Goal: Navigation & Orientation: Find specific page/section

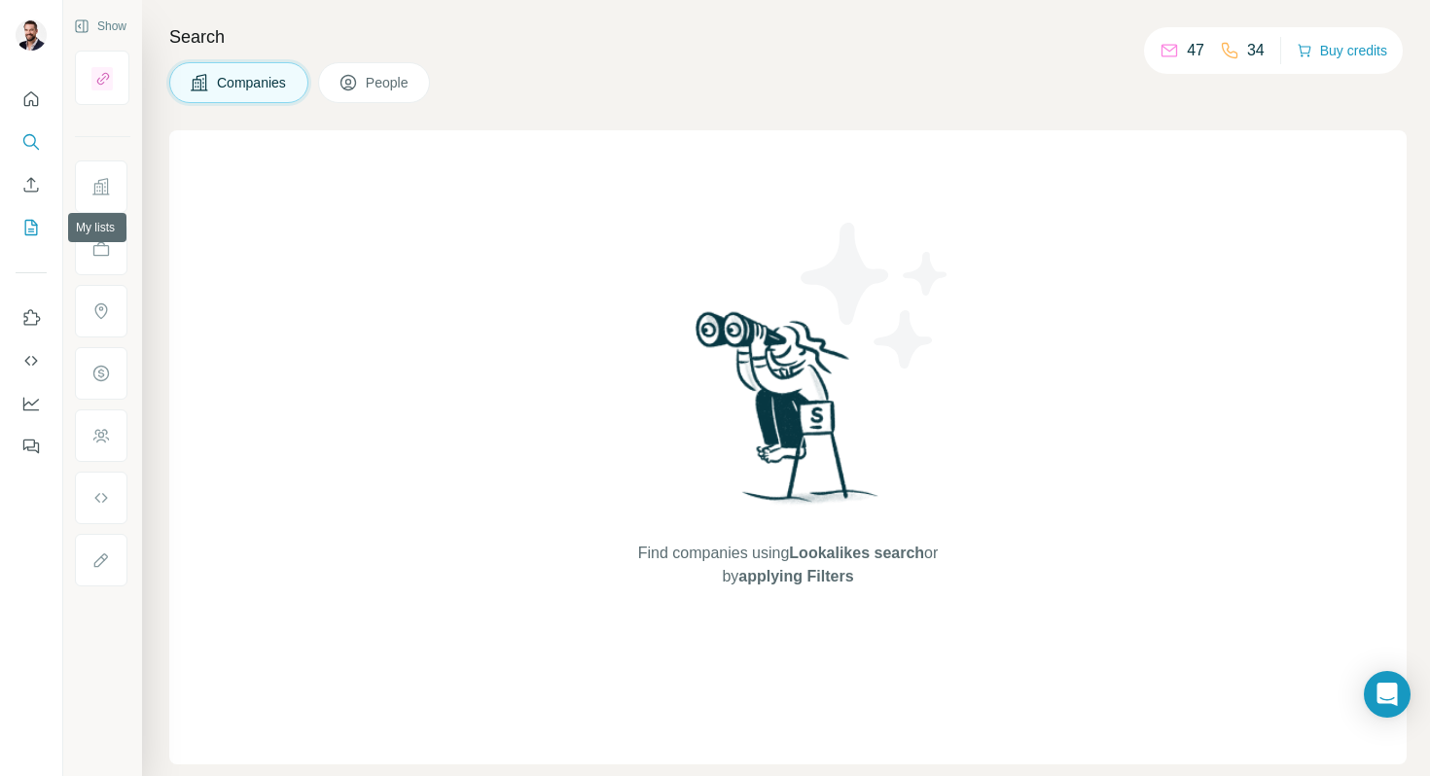
click at [28, 221] on icon "My lists" at bounding box center [30, 227] width 19 height 19
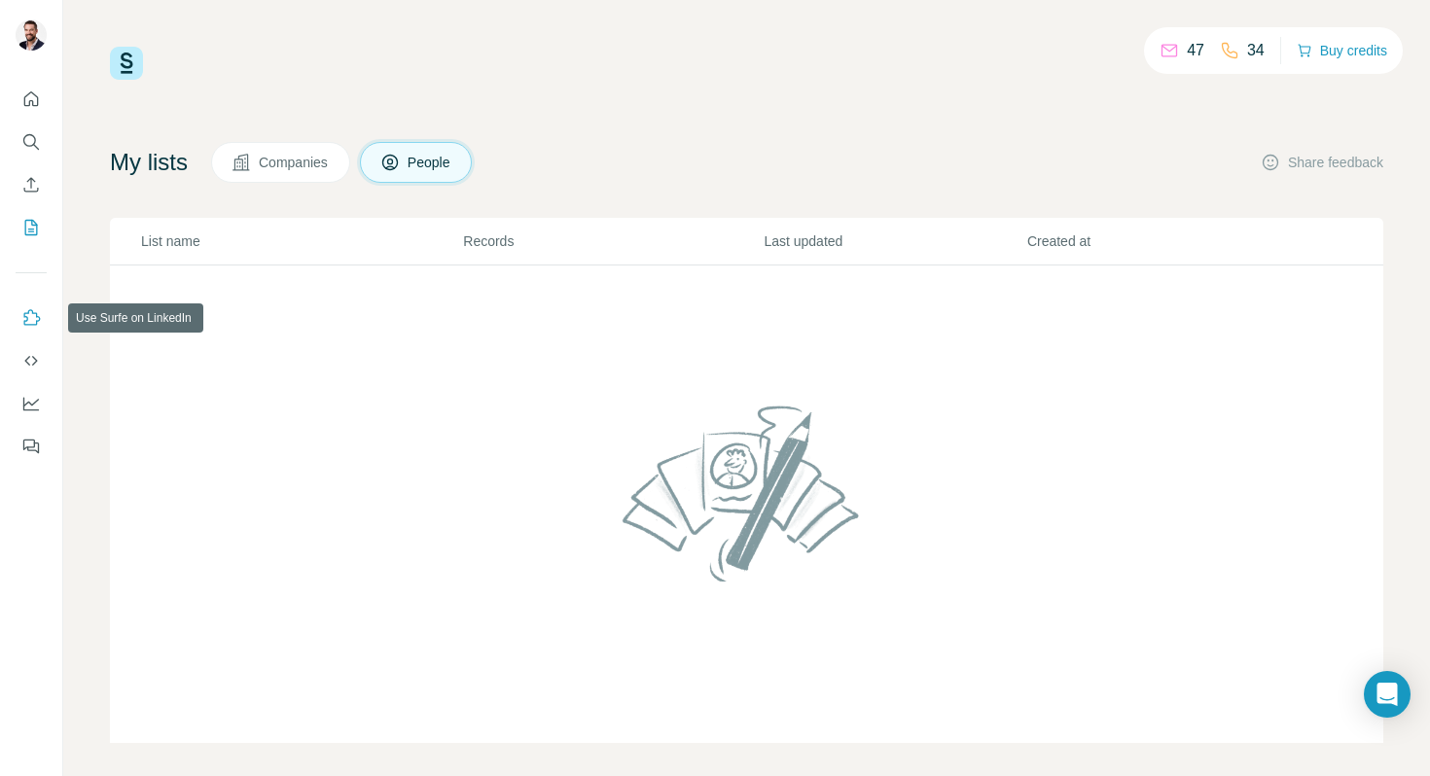
click at [29, 309] on icon "Use Surfe on LinkedIn" at bounding box center [32, 317] width 17 height 16
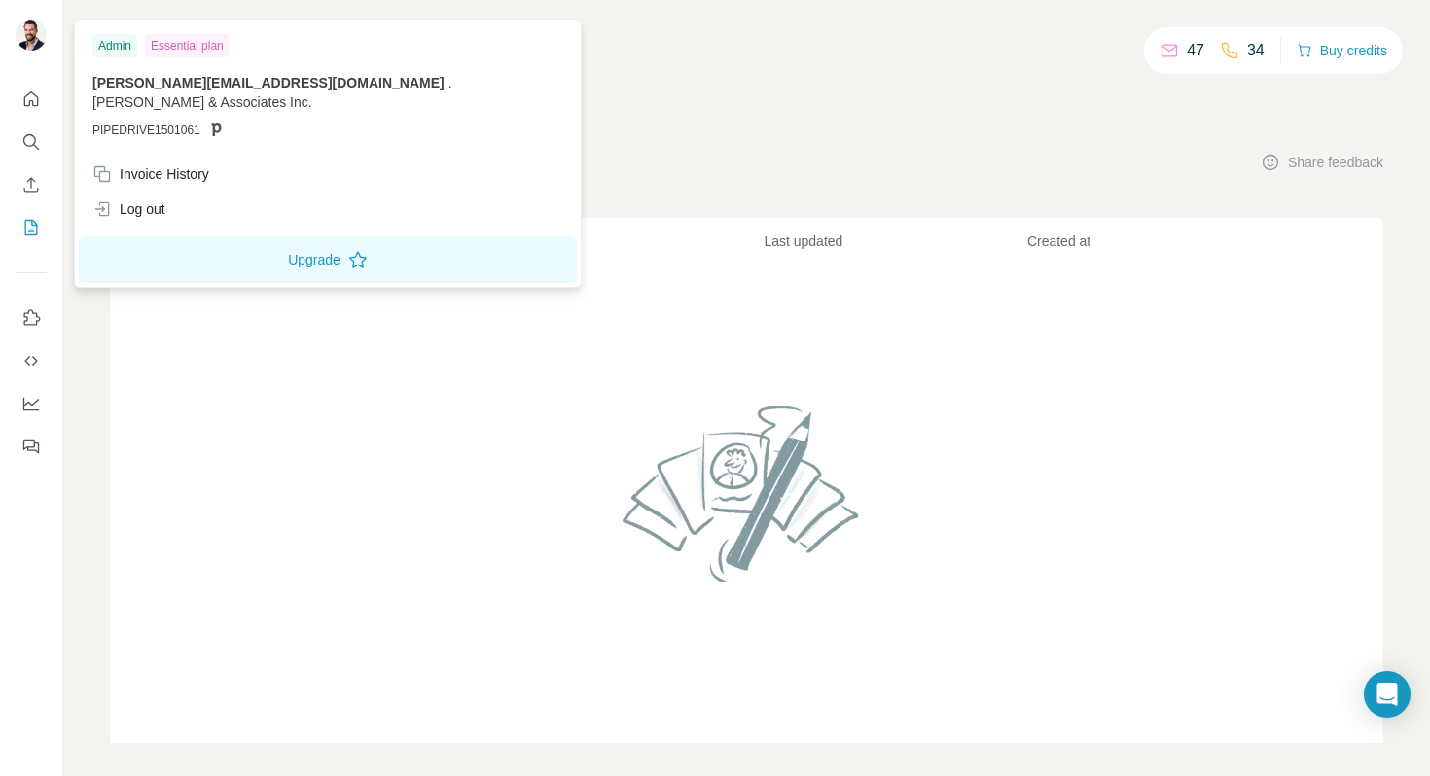
click at [32, 24] on img at bounding box center [31, 34] width 31 height 31
click at [50, 45] on div at bounding box center [34, 38] width 56 height 64
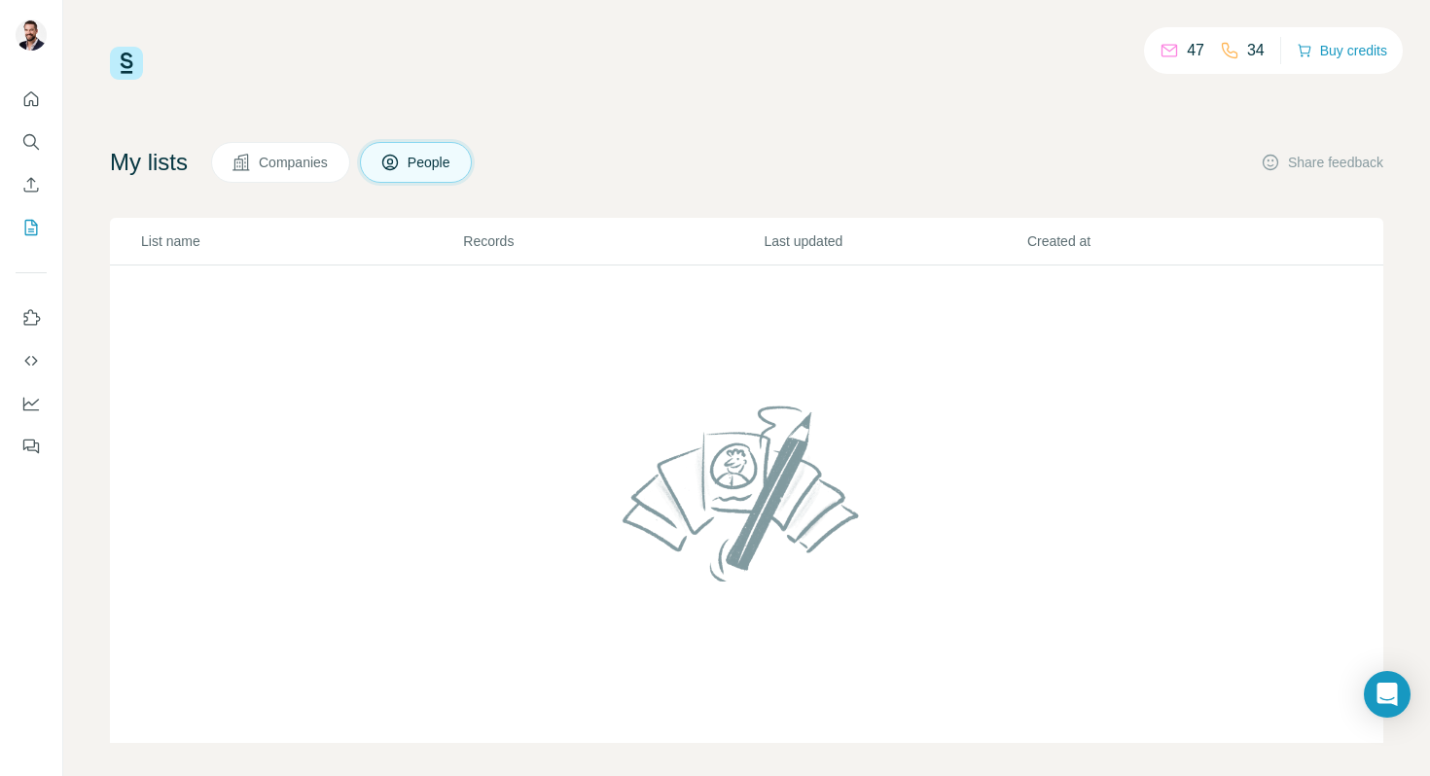
click at [35, 36] on img at bounding box center [31, 34] width 31 height 31
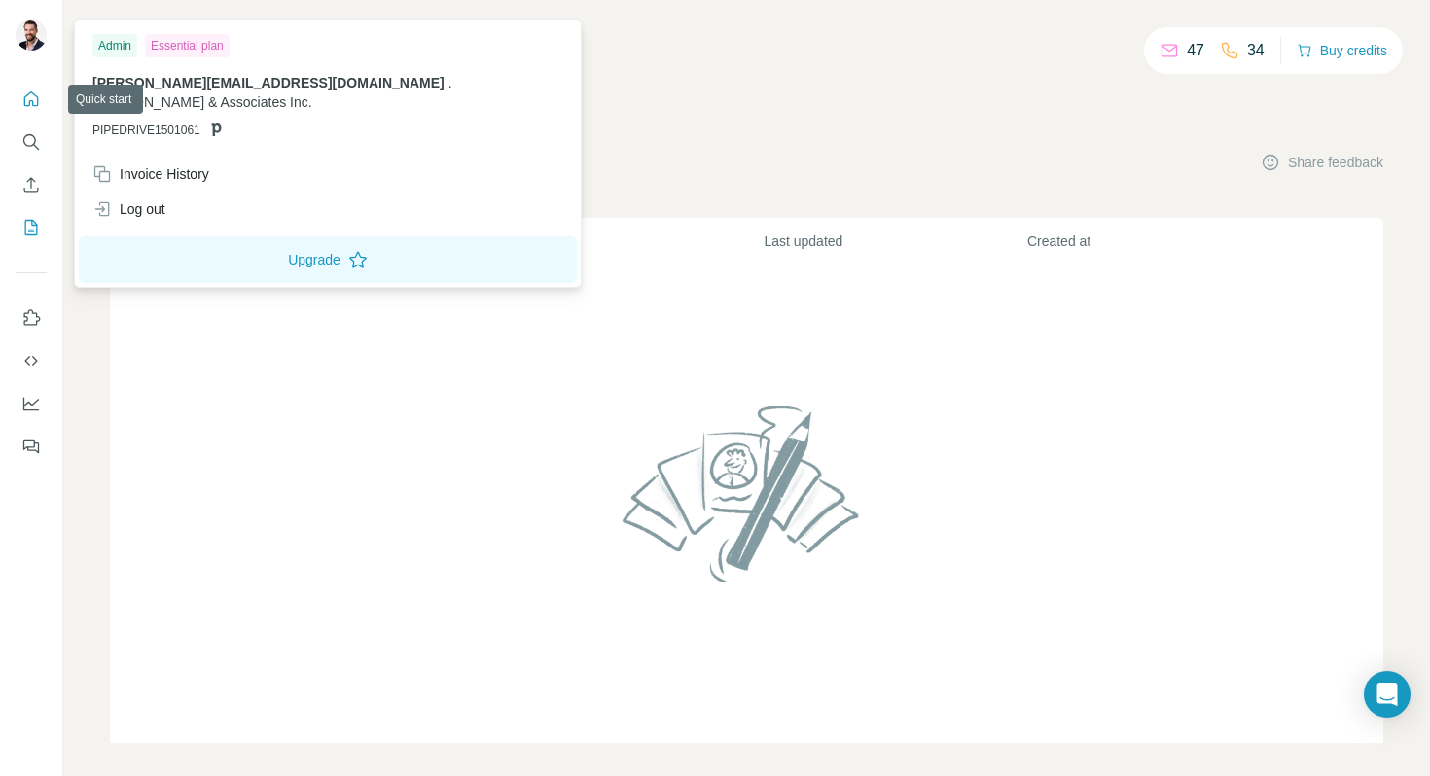
click at [35, 92] on icon "Quick start" at bounding box center [30, 98] width 19 height 19
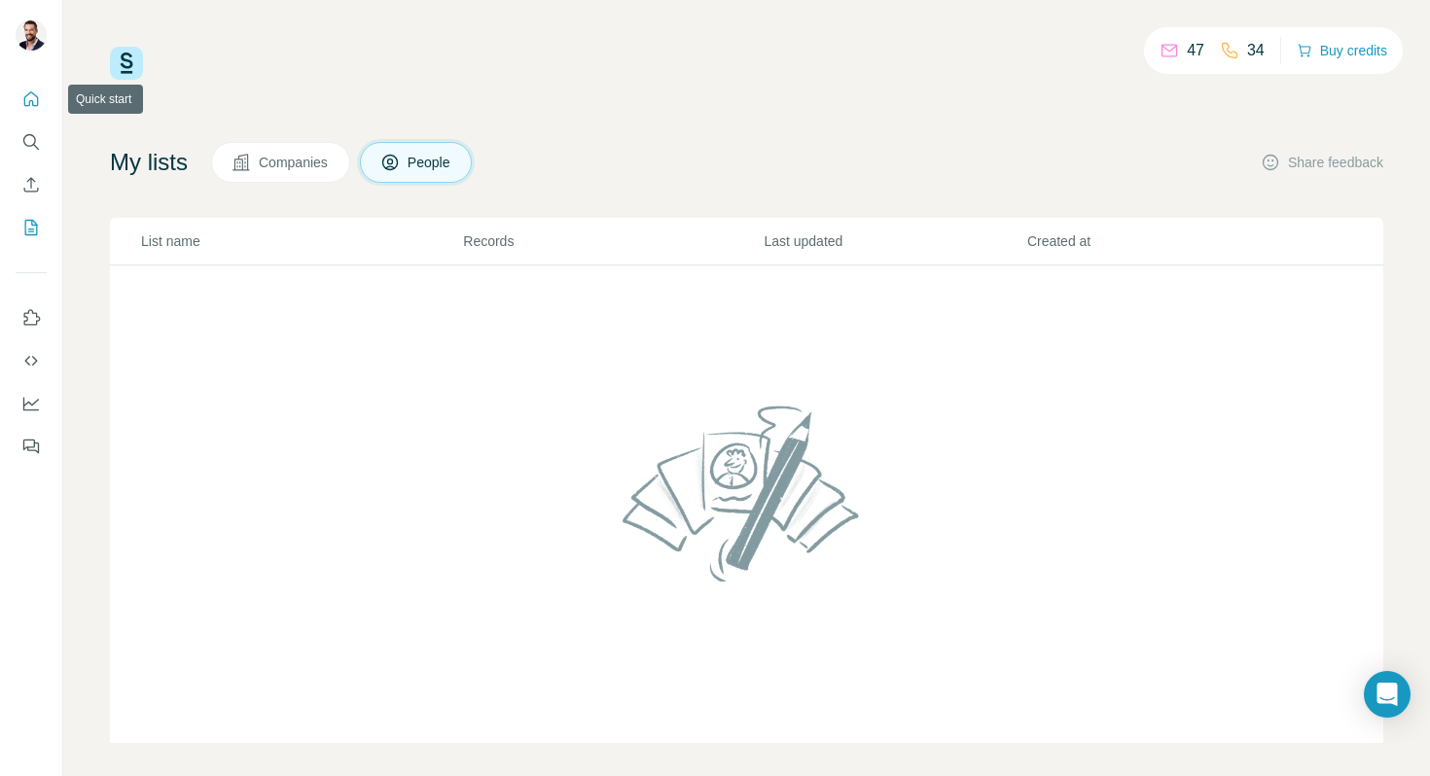
click at [35, 92] on icon "Quick start" at bounding box center [30, 98] width 19 height 19
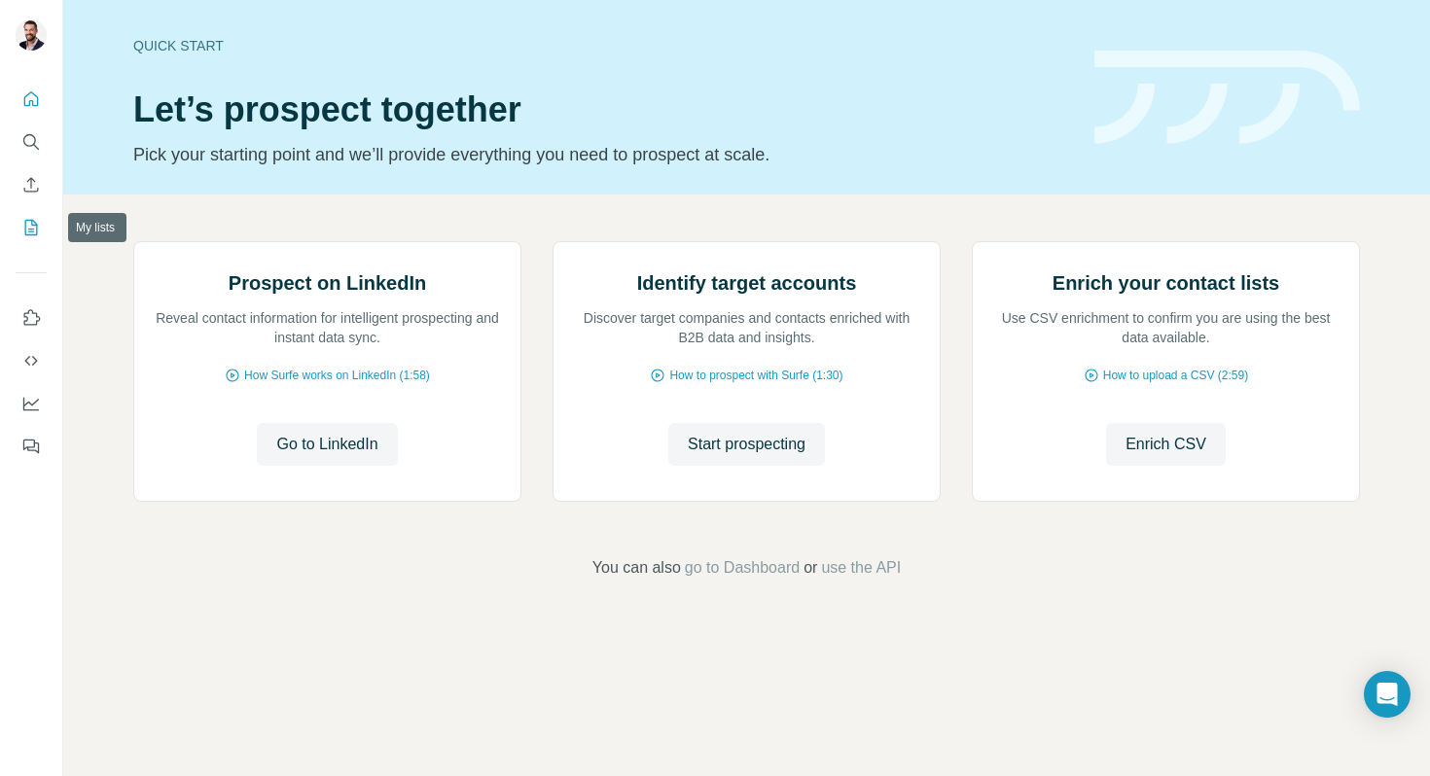
click at [33, 220] on icon "My lists" at bounding box center [31, 228] width 13 height 16
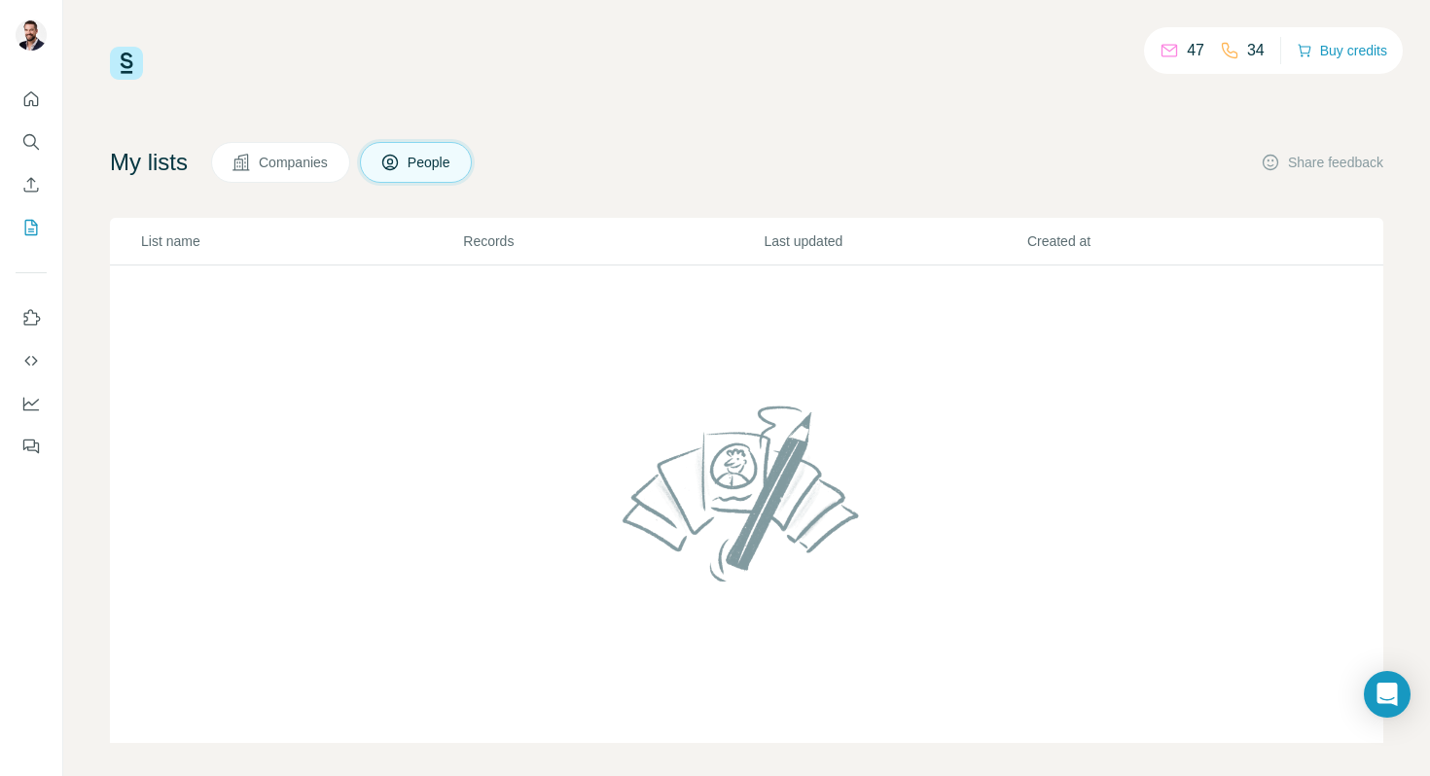
click at [310, 145] on button "Companies" at bounding box center [280, 162] width 139 height 41
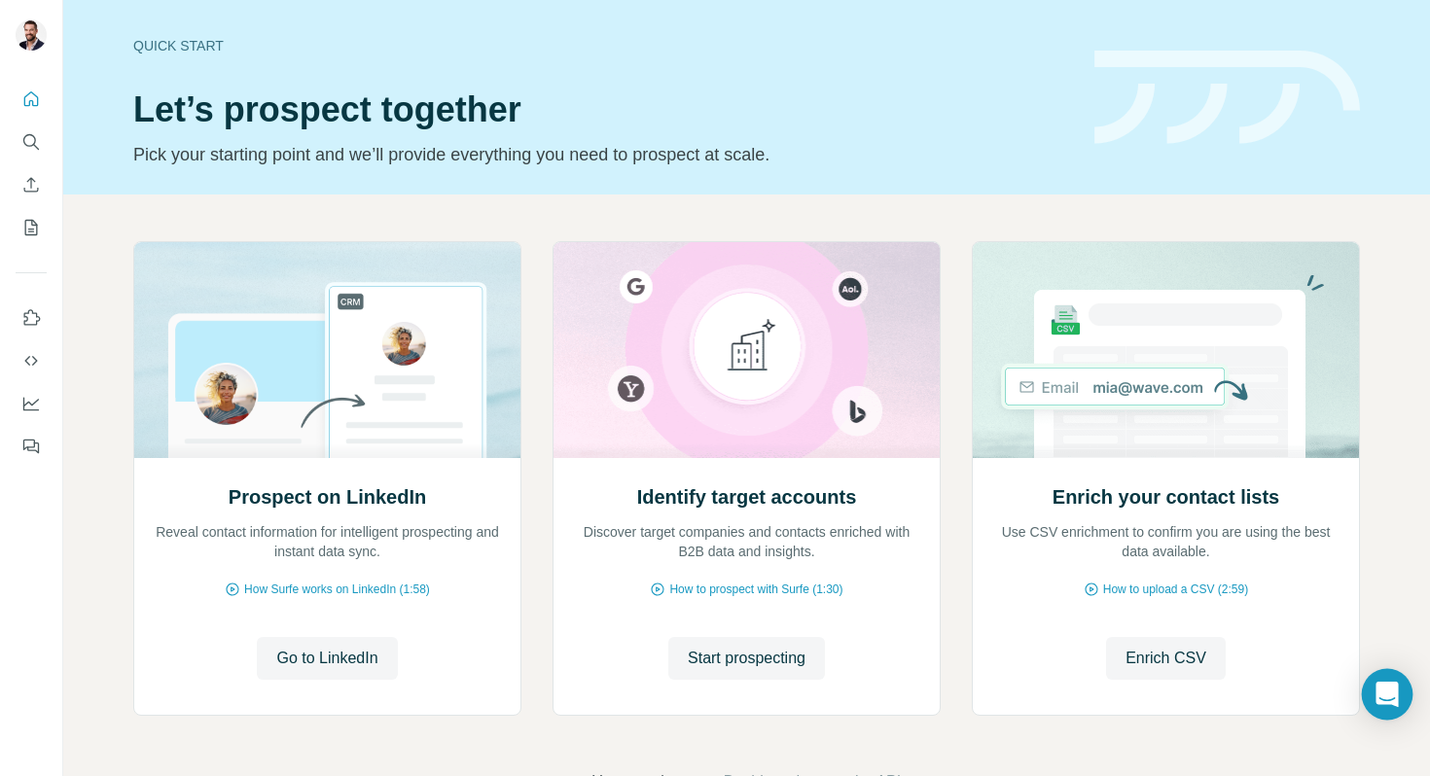
click at [1399, 690] on div "Open Intercom Messenger" at bounding box center [1388, 695] width 52 height 52
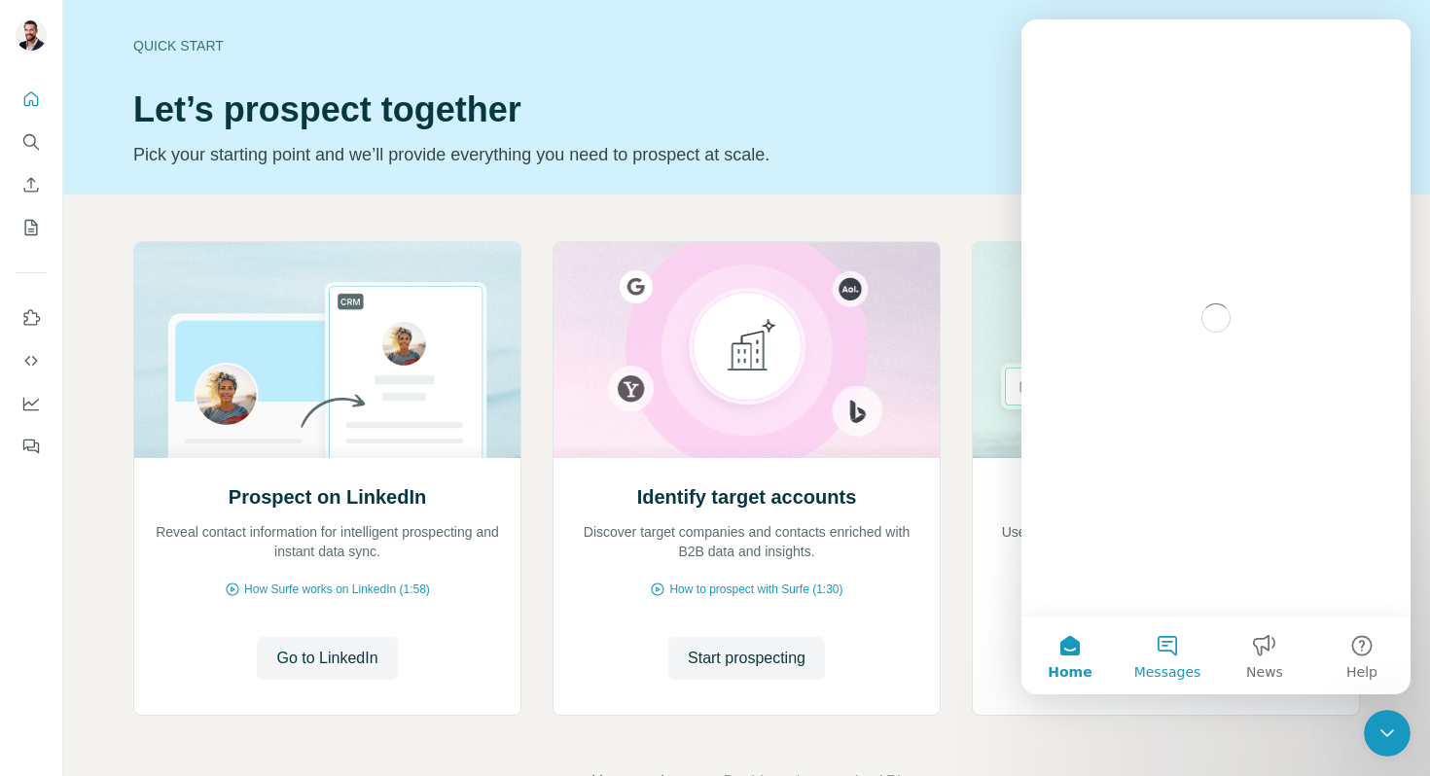
click at [1174, 647] on button "Messages" at bounding box center [1167, 656] width 97 height 78
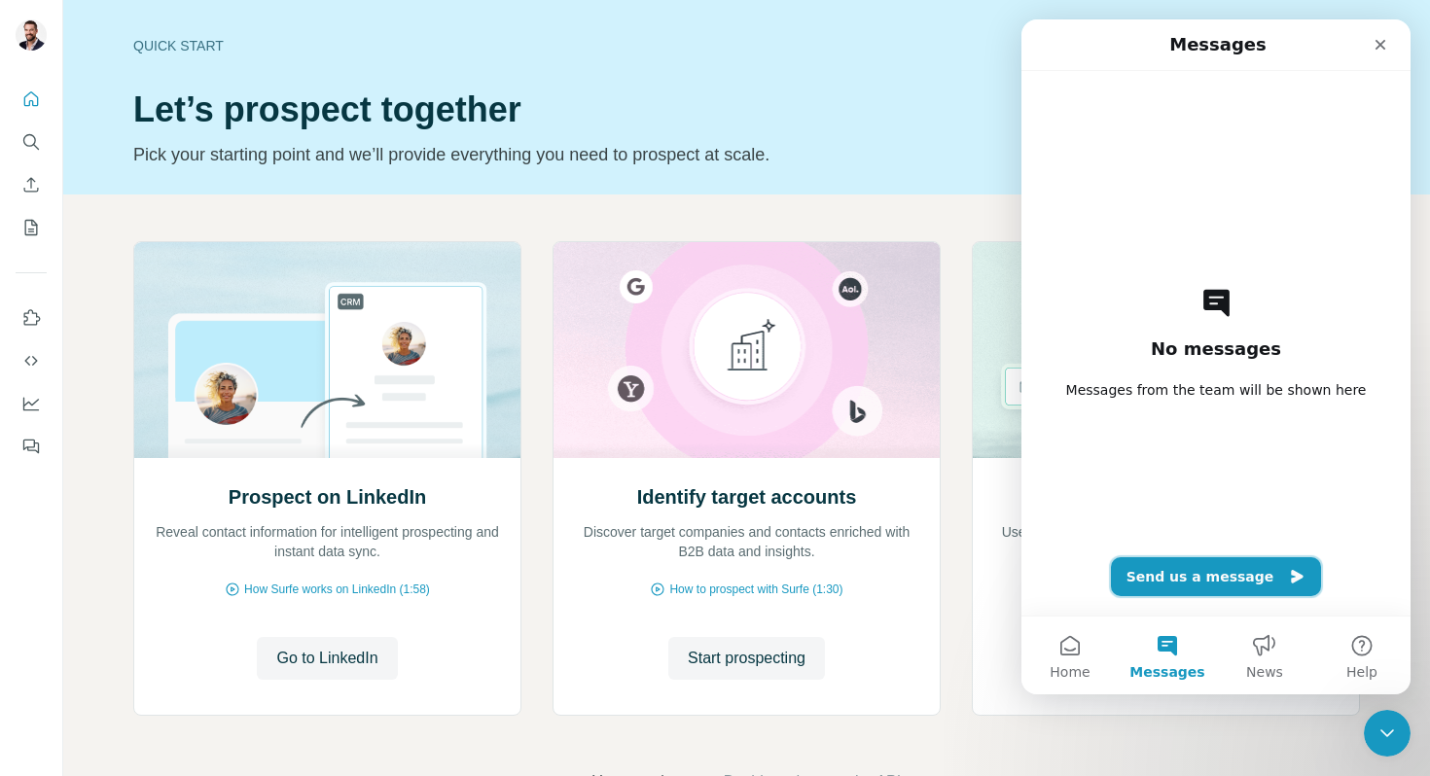
click at [1255, 581] on button "Send us a message" at bounding box center [1216, 576] width 211 height 39
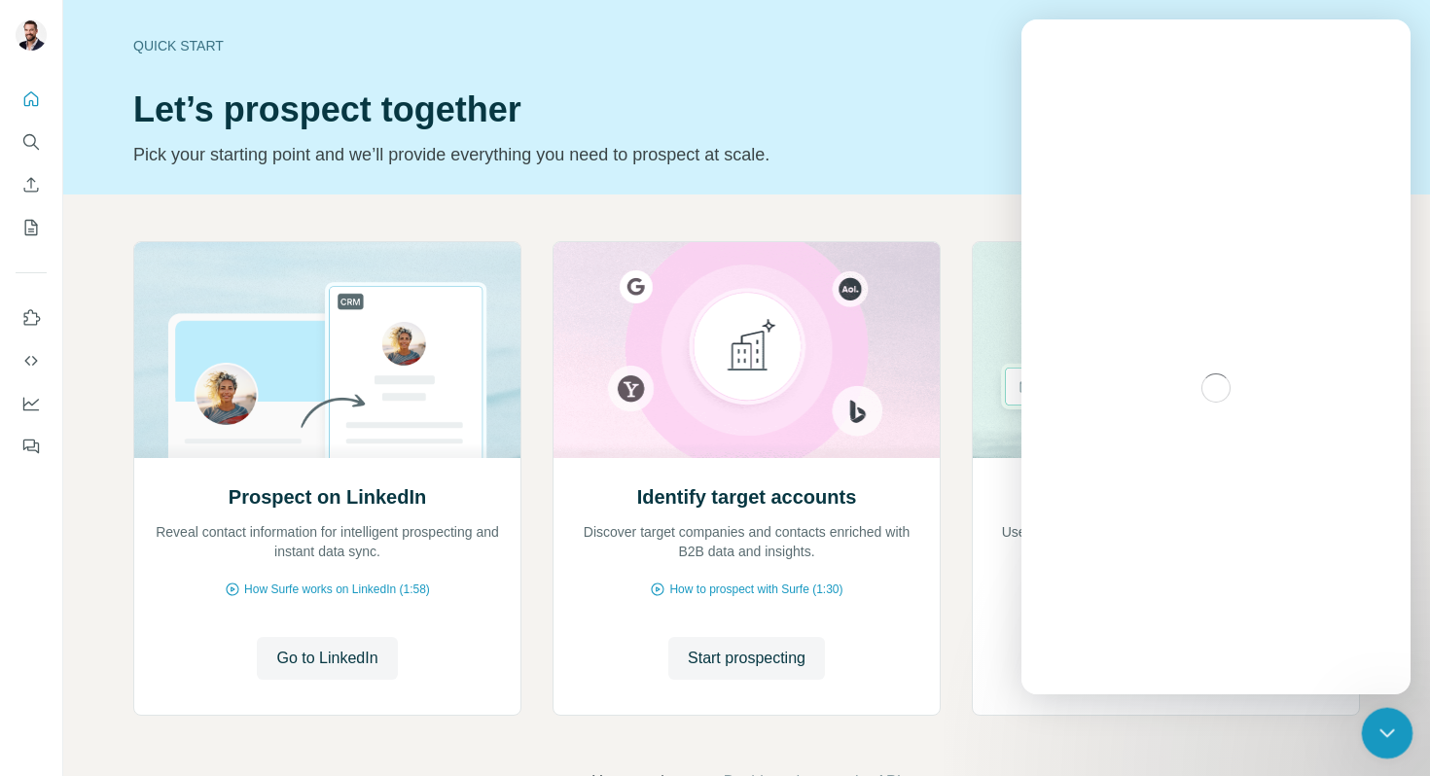
click at [1373, 743] on div "Close Intercom Messenger" at bounding box center [1384, 730] width 47 height 47
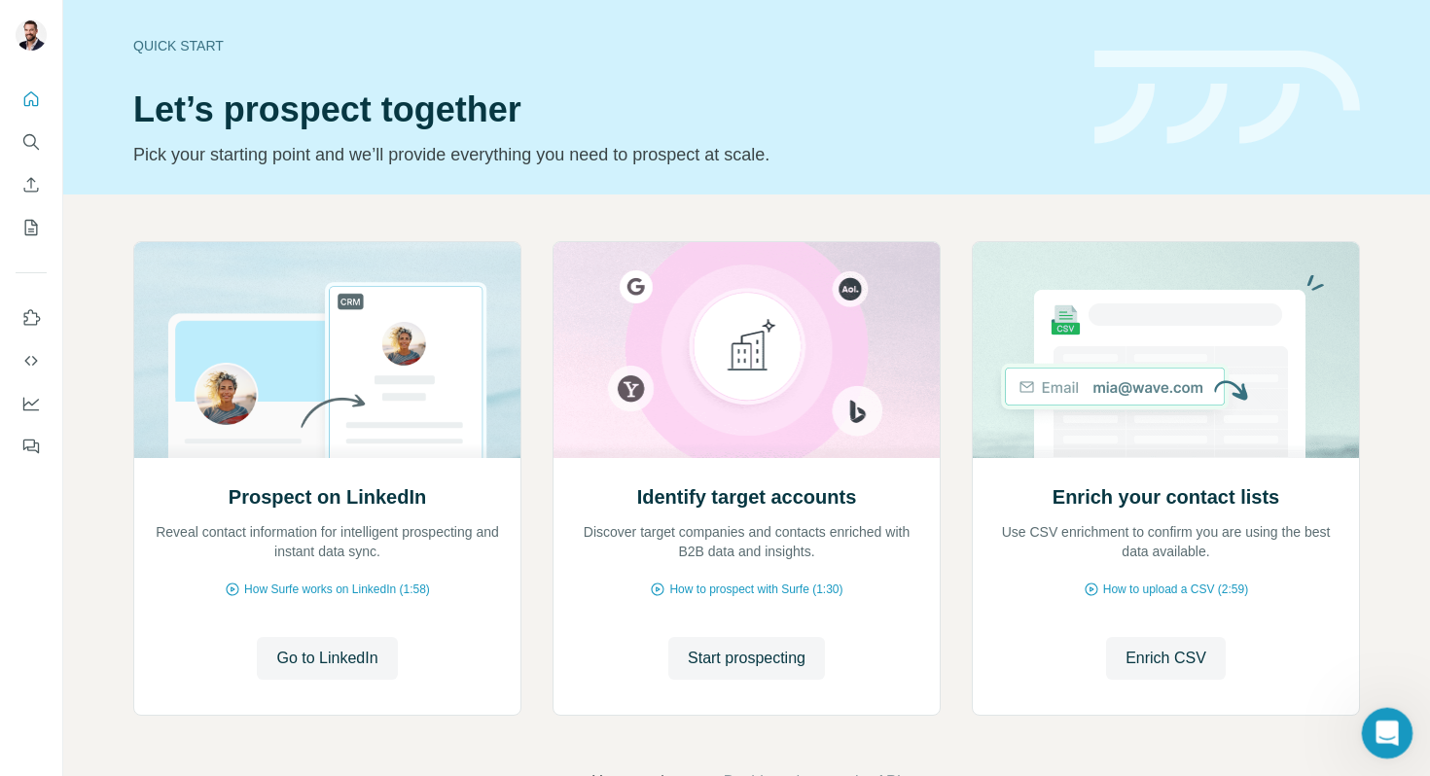
click at [1379, 717] on icon "Open Intercom Messenger" at bounding box center [1385, 731] width 32 height 32
click at [1375, 696] on div "Open Intercom Messenger" at bounding box center [1388, 695] width 52 height 52
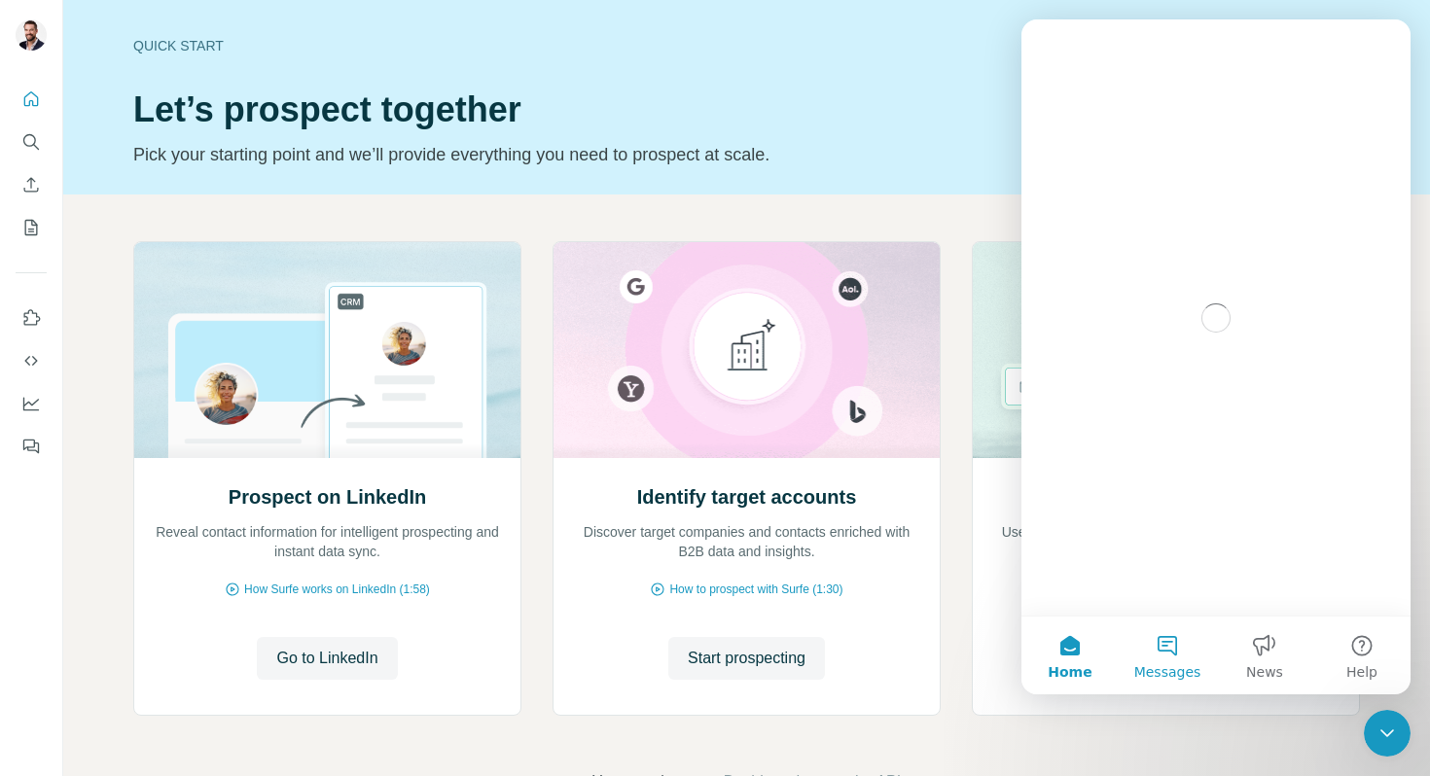
click at [1173, 646] on button "Messages" at bounding box center [1167, 656] width 97 height 78
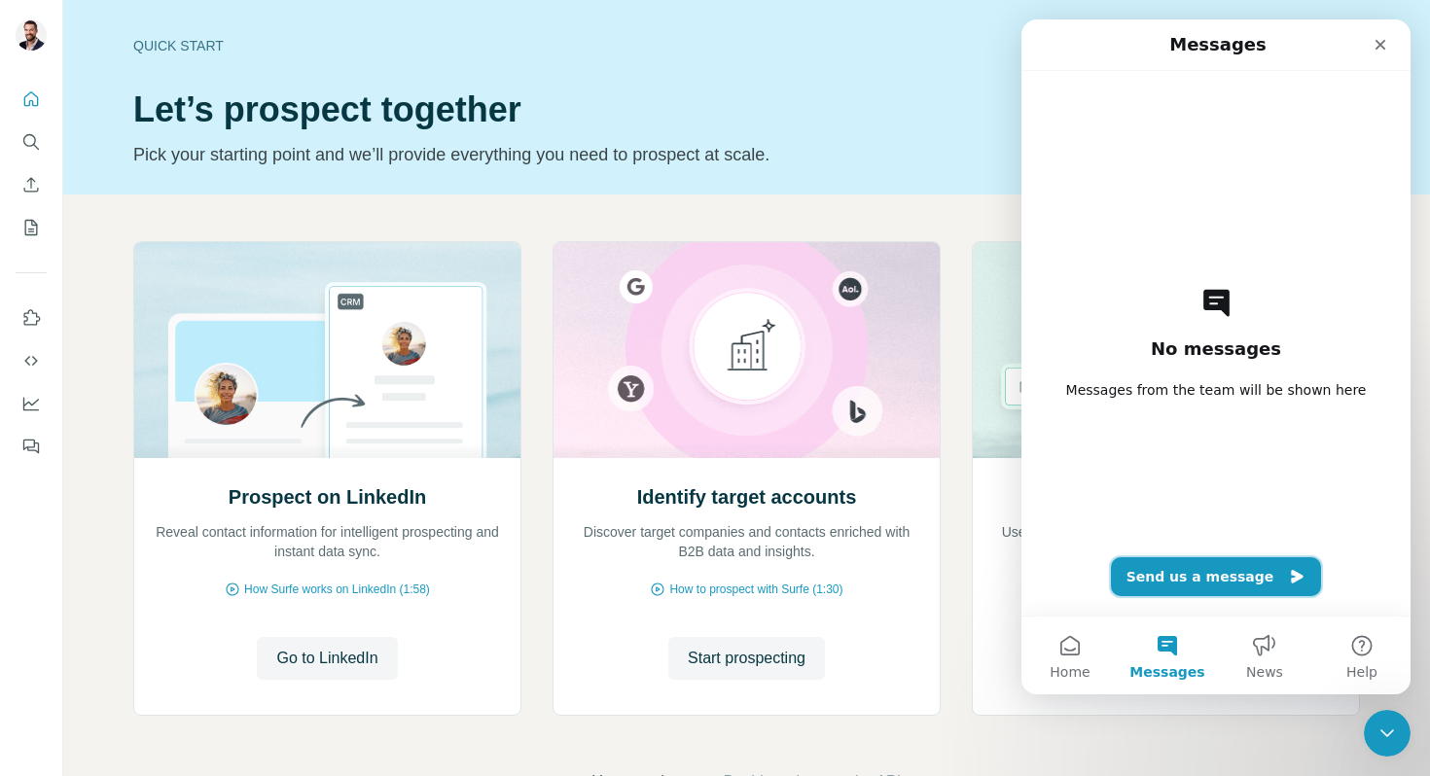
click at [1235, 573] on button "Send us a message" at bounding box center [1216, 576] width 211 height 39
